Goal: Navigation & Orientation: Understand site structure

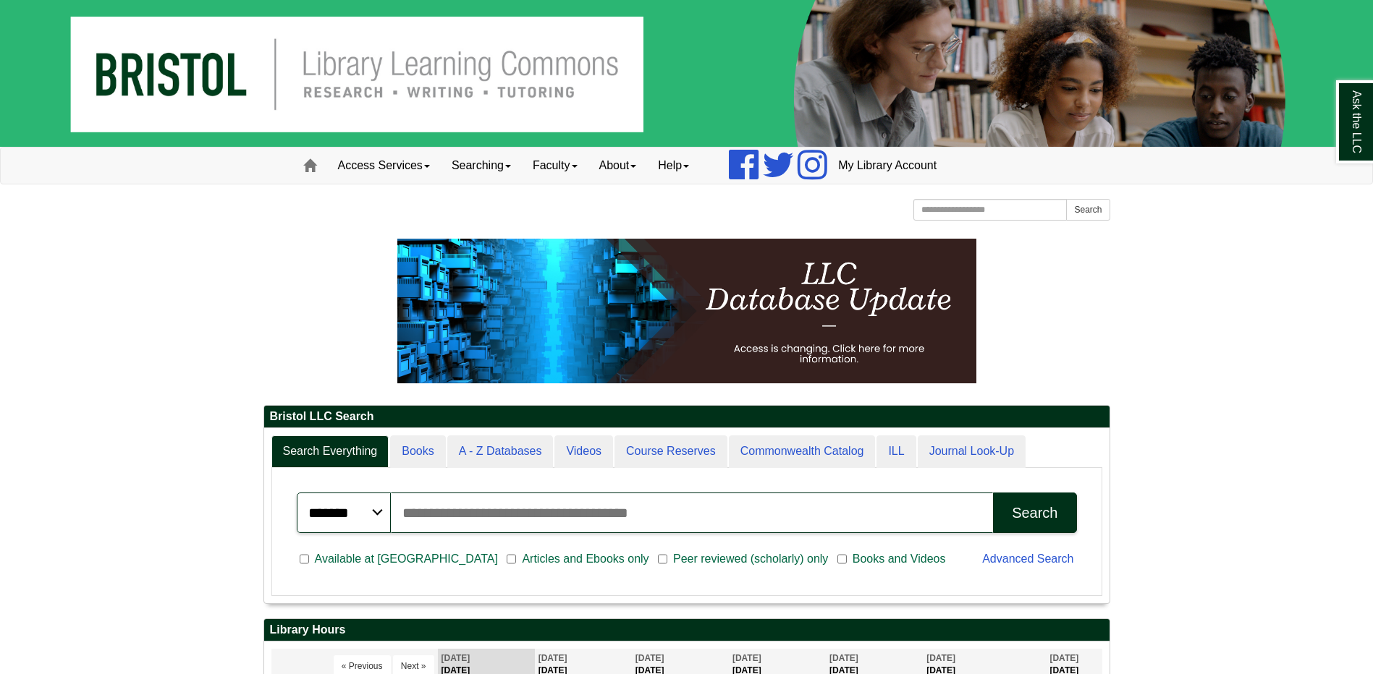
click at [151, 64] on img at bounding box center [686, 73] width 1373 height 147
click at [310, 166] on span at bounding box center [309, 165] width 13 height 13
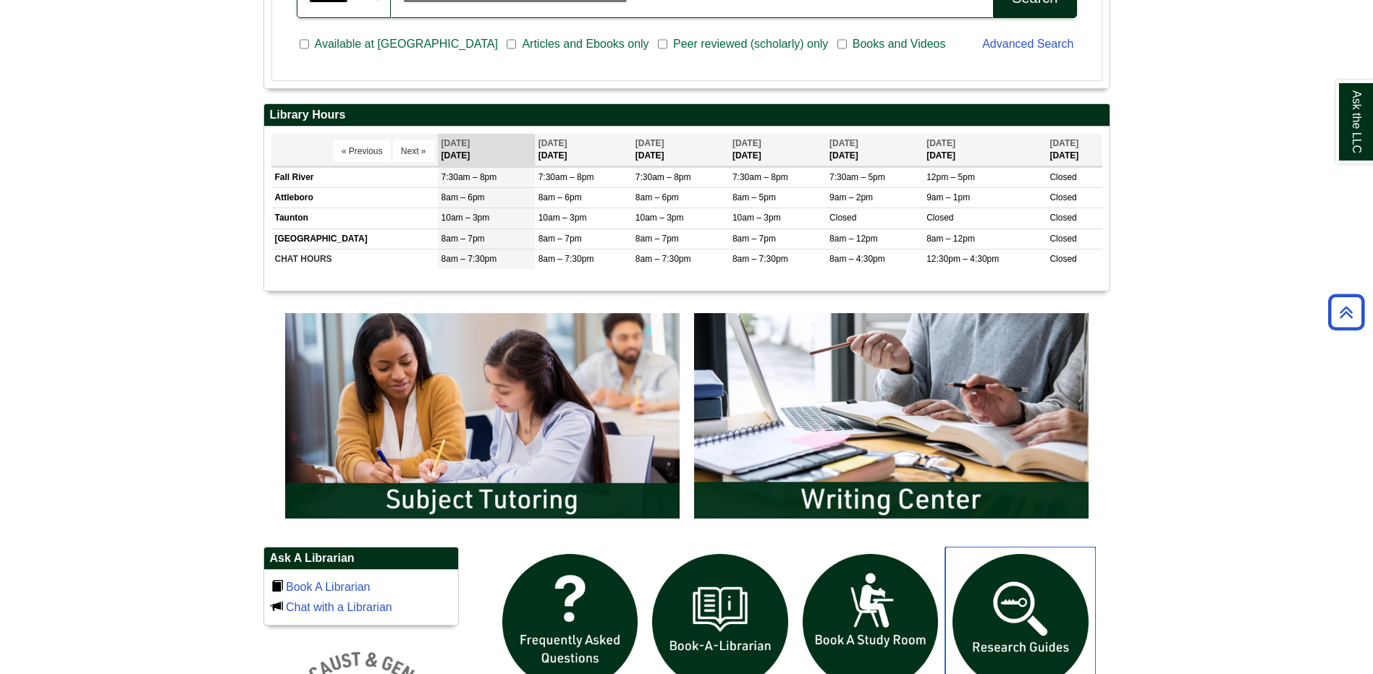
scroll to position [507, 0]
